Goal: Transaction & Acquisition: Purchase product/service

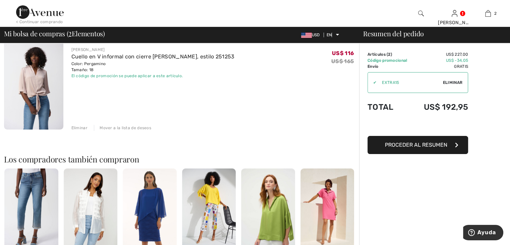
scroll to position [168, 0]
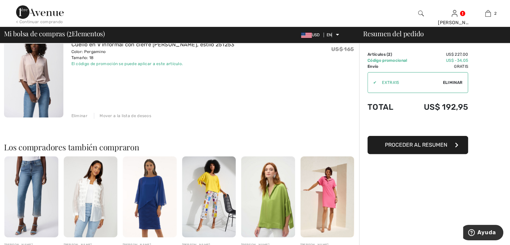
click at [410, 143] on font "Proceder al resumen" at bounding box center [416, 144] width 62 height 6
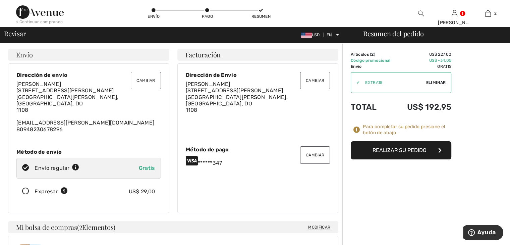
click at [398, 149] on font "Realizar su pedido" at bounding box center [399, 150] width 54 height 6
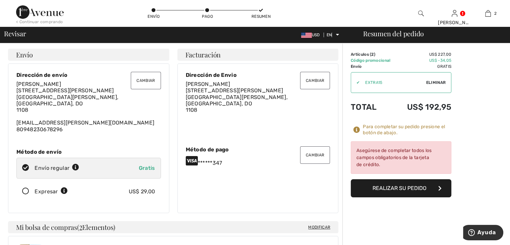
click at [316, 155] on font "Cambiar" at bounding box center [315, 155] width 18 height 5
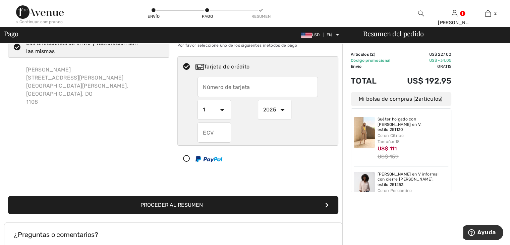
click at [201, 86] on input "text" at bounding box center [257, 87] width 120 height 20
radio input "true"
type input "4110310015150347"
click at [223, 108] on select "1 2 3 4 5 6 7 8 9 10 11 12" at bounding box center [214, 110] width 34 height 20
radio input "true"
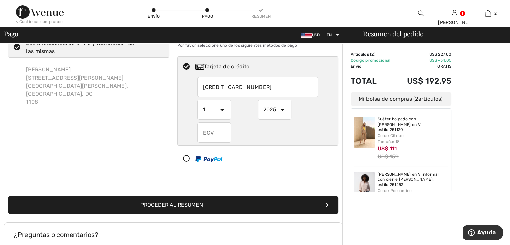
select select "7"
click at [197, 100] on select "1 2 3 4 5 6 7 8 9 10 11 12" at bounding box center [214, 110] width 34 height 20
click at [282, 108] on select "2025 2026 2027 2028 2029 2030 2031 2032 2033 2034 2035" at bounding box center [275, 110] width 34 height 20
radio input "true"
select select "2027"
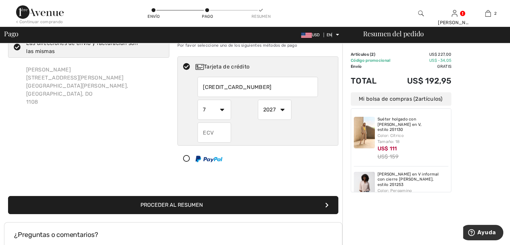
click at [258, 100] on select "2025 2026 2027 2028 2029 2030 2031 2032 2033 2034 2035" at bounding box center [275, 110] width 34 height 20
click at [203, 132] on input "text" at bounding box center [214, 132] width 34 height 20
radio input "true"
type input "484"
click at [189, 204] on font "Proceder al resumen" at bounding box center [171, 204] width 62 height 6
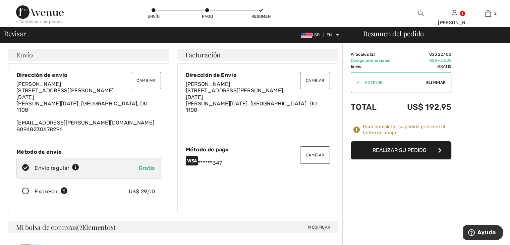
click at [400, 149] on font "Realizar su pedido" at bounding box center [399, 150] width 54 height 6
